Goal: Information Seeking & Learning: Understand process/instructions

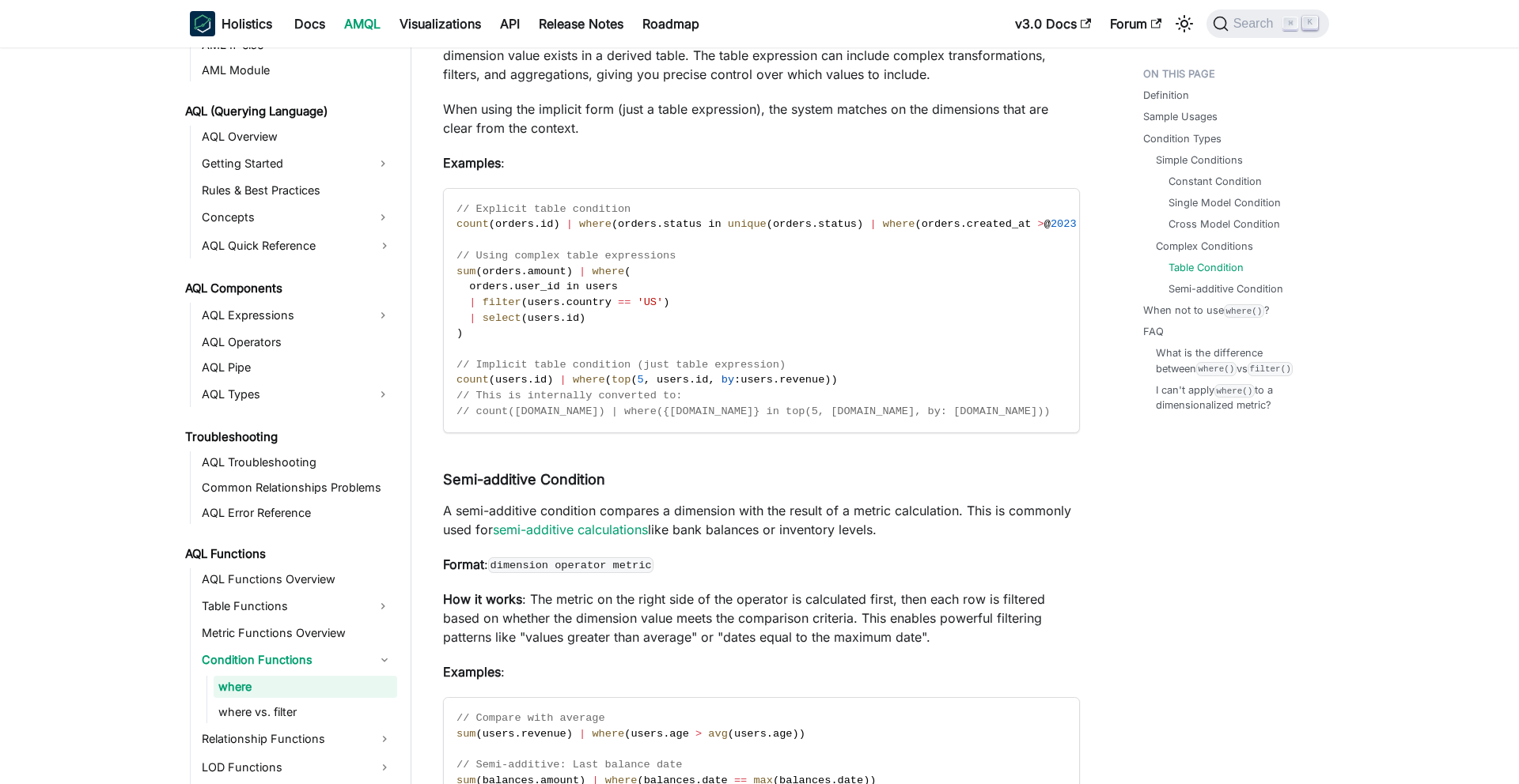
scroll to position [4340, 0]
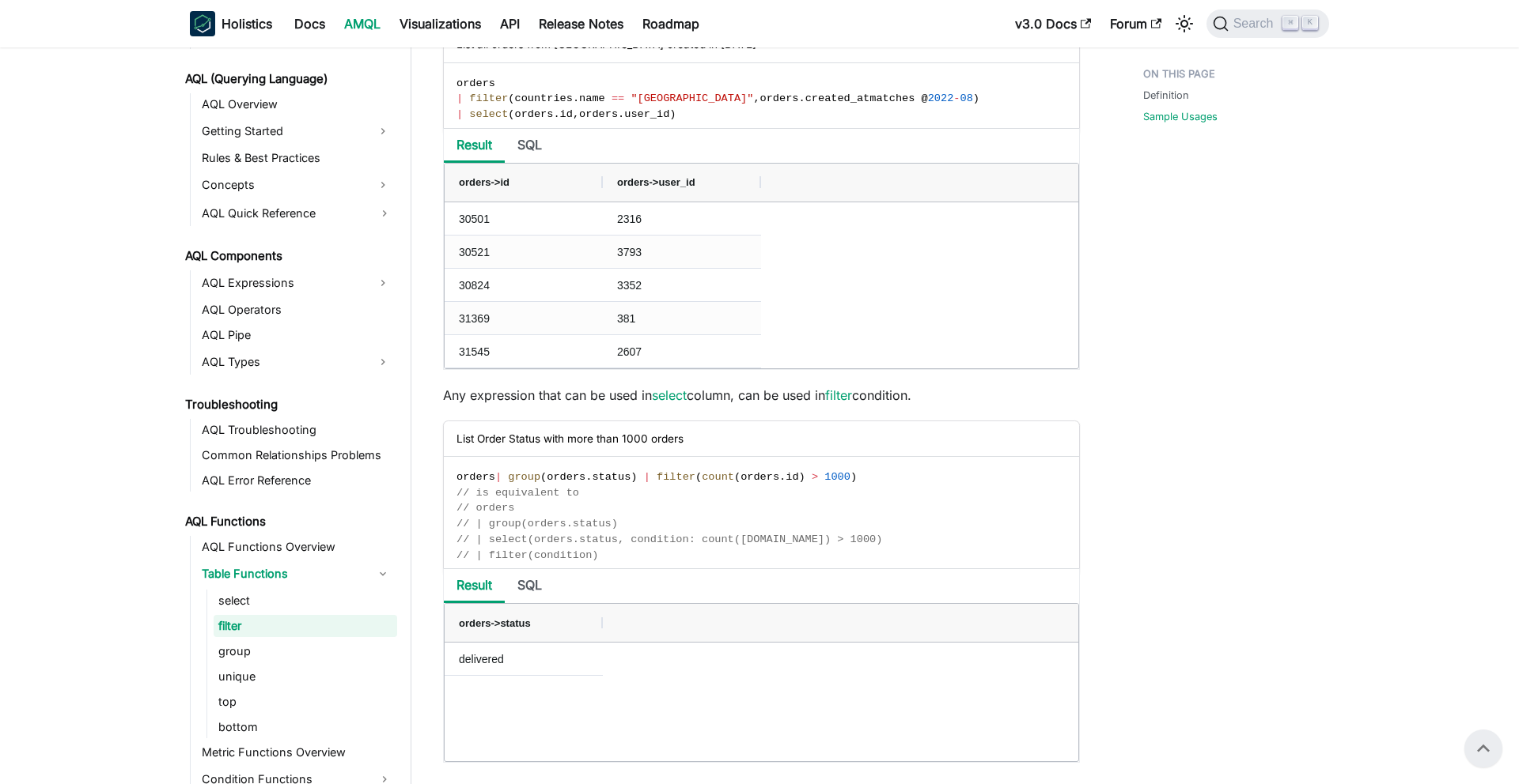
scroll to position [817, 0]
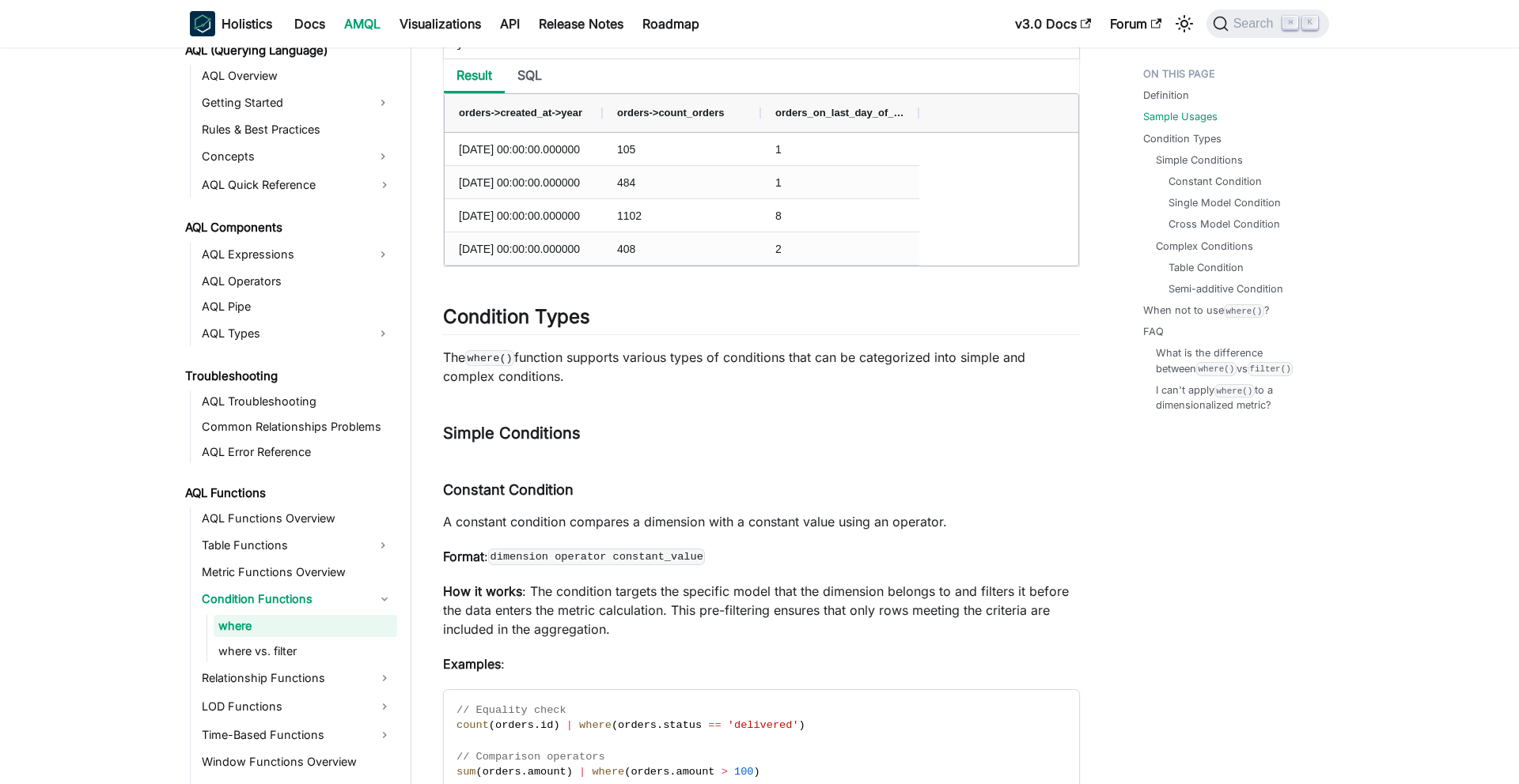
scroll to position [1919, 0]
